Goal: Information Seeking & Learning: Learn about a topic

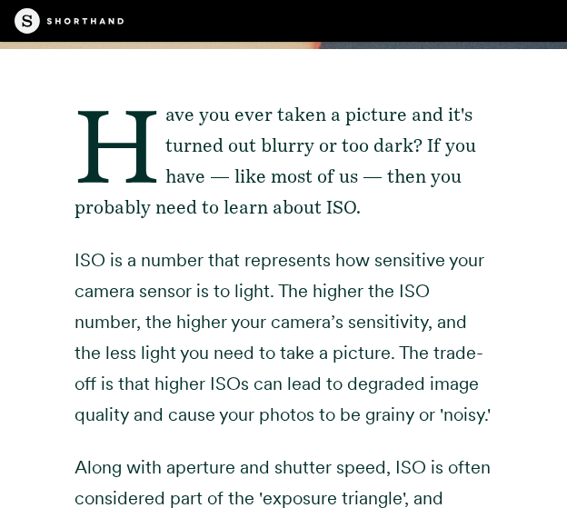
scroll to position [273, 0]
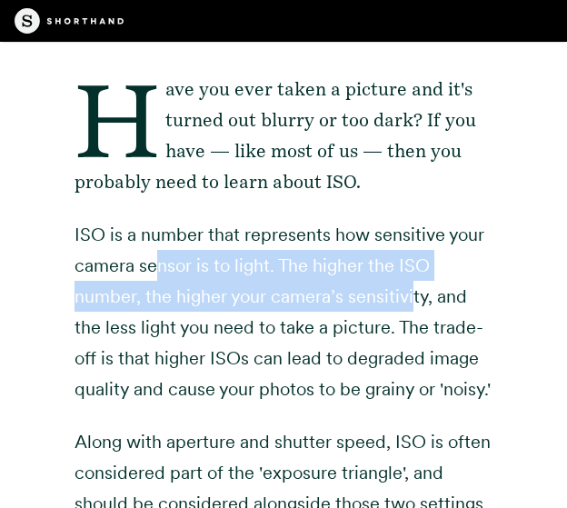
drag, startPoint x: 158, startPoint y: 268, endPoint x: 411, endPoint y: 301, distance: 254.7
click at [411, 300] on p "ISO is a number that represents how sensitive your camera sensor is to light. T…" at bounding box center [283, 311] width 418 height 185
click at [316, 306] on p "ISO is a number that represents how sensitive your camera sensor is to light. T…" at bounding box center [283, 311] width 418 height 185
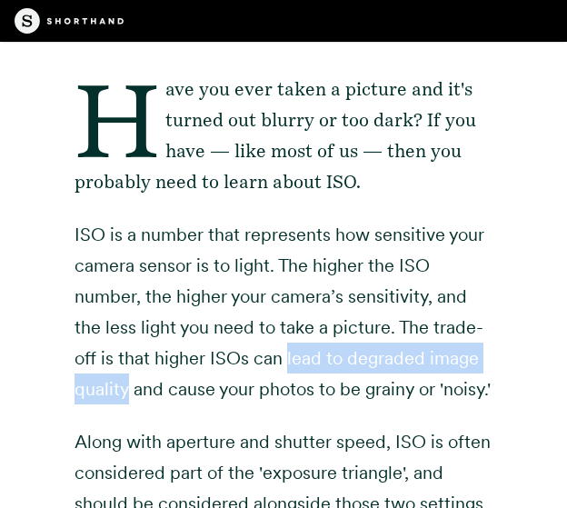
drag, startPoint x: 287, startPoint y: 355, endPoint x: 130, endPoint y: 386, distance: 160.2
click at [130, 386] on p "ISO is a number that represents how sensitive your camera sensor is to light. T…" at bounding box center [283, 311] width 418 height 185
copy p "lead to degraded image quality"
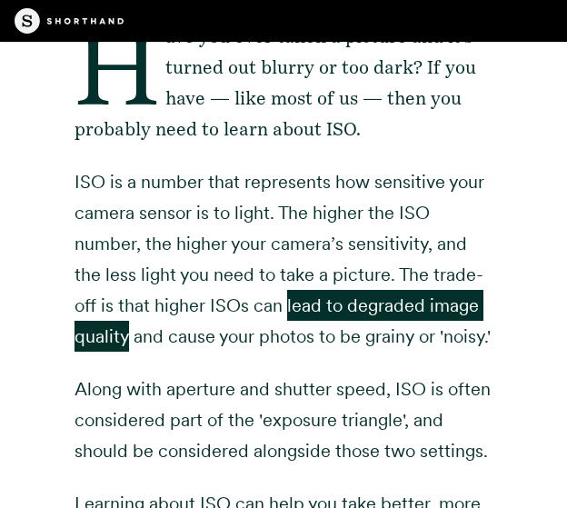
scroll to position [363, 0]
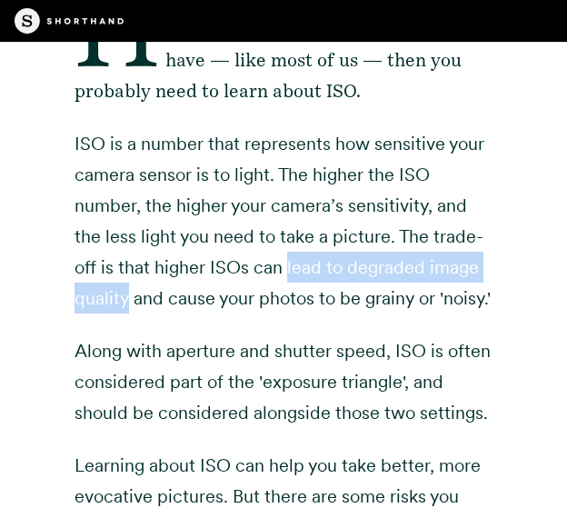
click at [283, 308] on p "ISO is a number that represents how sensitive your camera sensor is to light. T…" at bounding box center [283, 220] width 418 height 185
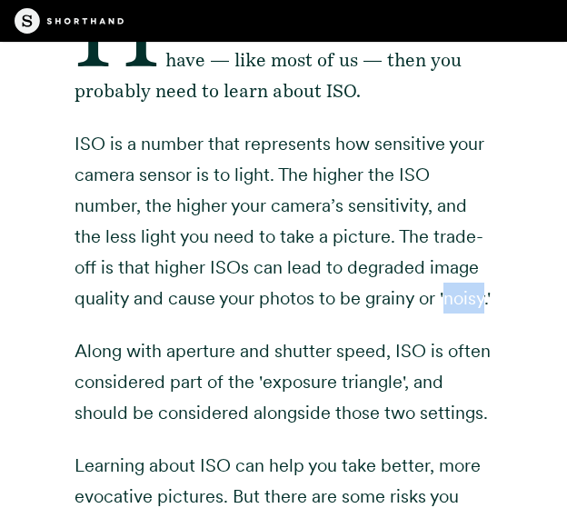
drag, startPoint x: 117, startPoint y: 331, endPoint x: 78, endPoint y: 331, distance: 39.1
click at [78, 313] on p "ISO is a number that represents how sensitive your camera sensor is to light. T…" at bounding box center [283, 220] width 418 height 185
click at [218, 313] on p "ISO is a number that represents how sensitive your camera sensor is to light. T…" at bounding box center [283, 220] width 418 height 185
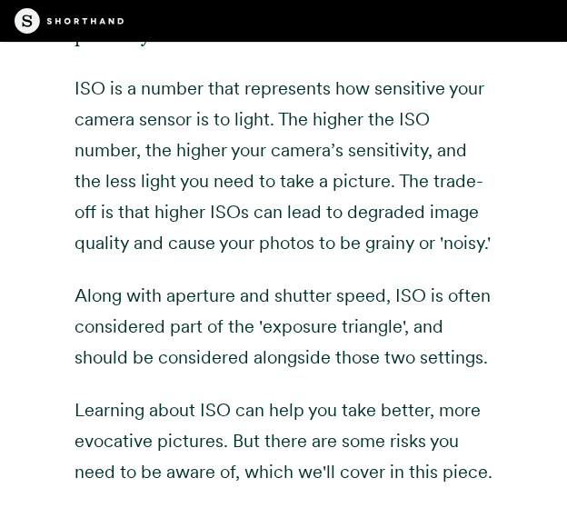
scroll to position [454, 0]
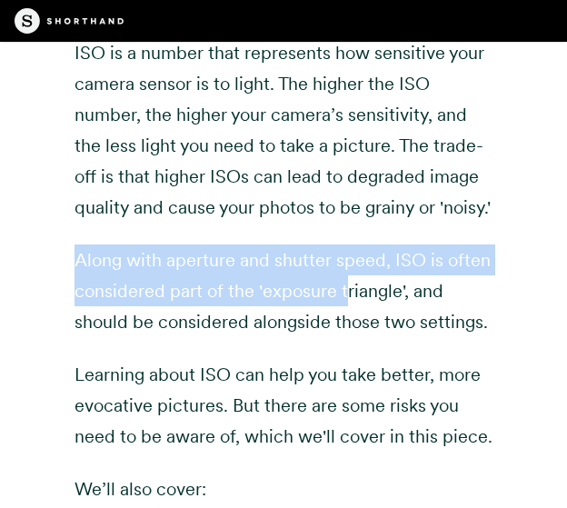
drag, startPoint x: 64, startPoint y: 290, endPoint x: 342, endPoint y: 307, distance: 279.4
click at [342, 307] on div "Have you ever taken a picture and it's turned out blurry or too dark? If you ha…" at bounding box center [283, 419] width 472 height 1154
click at [244, 303] on p "Along with aperture and shutter speed, ISO is often considered part of the 'exp…" at bounding box center [283, 290] width 418 height 93
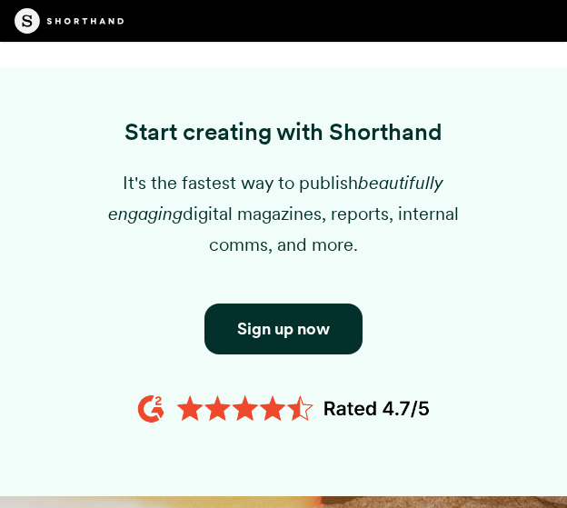
scroll to position [1544, 0]
